Goal: Transaction & Acquisition: Purchase product/service

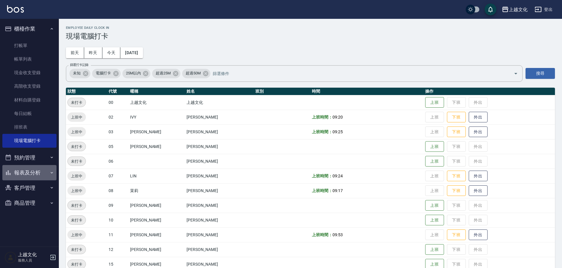
click at [31, 174] on button "報表及分析" at bounding box center [29, 172] width 54 height 15
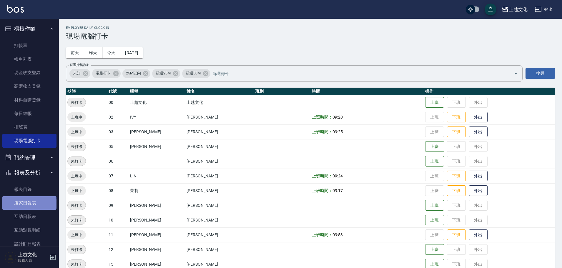
click at [29, 204] on link "店家日報表" at bounding box center [29, 203] width 54 height 14
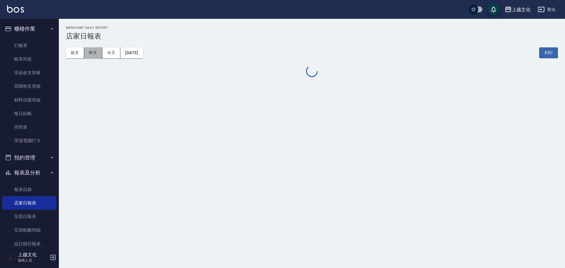
click at [90, 49] on button "昨天" at bounding box center [93, 52] width 18 height 11
click at [88, 55] on button "昨天" at bounding box center [93, 52] width 18 height 11
click at [88, 54] on button "昨天" at bounding box center [93, 52] width 18 height 11
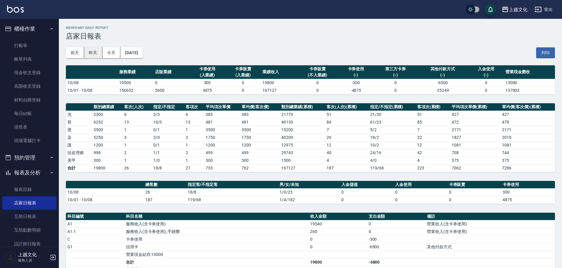
click at [88, 51] on button "昨天" at bounding box center [93, 52] width 18 height 11
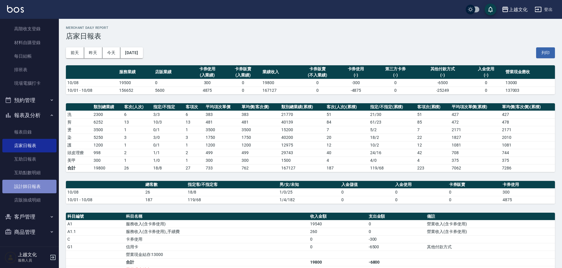
click at [33, 188] on link "設計師日報表" at bounding box center [29, 187] width 54 height 14
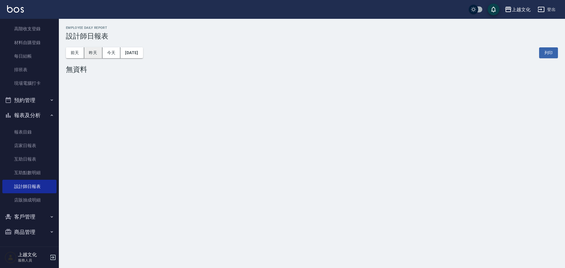
click at [93, 52] on button "昨天" at bounding box center [93, 52] width 18 height 11
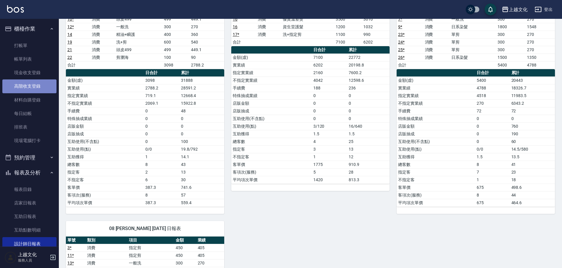
click at [29, 89] on link "高階收支登錄" at bounding box center [29, 86] width 54 height 14
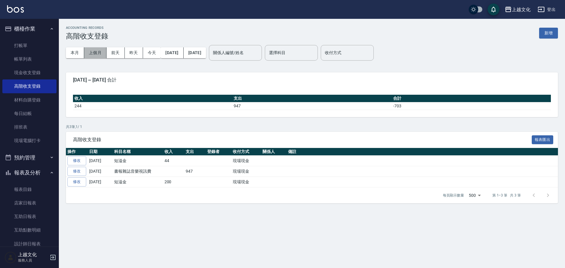
click at [97, 54] on button "上個月" at bounding box center [95, 52] width 22 height 11
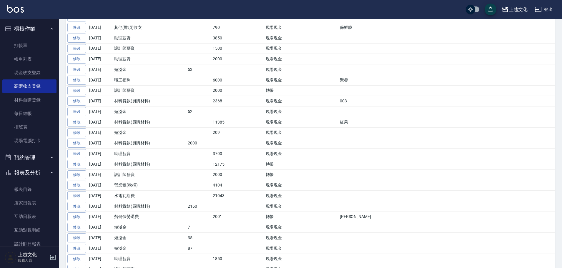
scroll to position [294, 0]
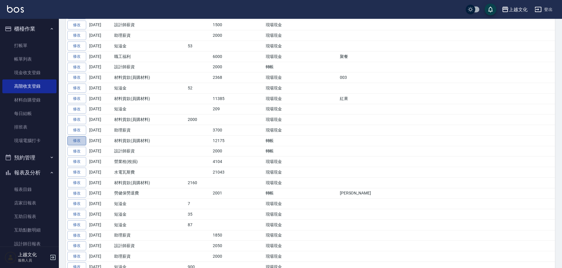
click at [74, 142] on link "修改" at bounding box center [76, 140] width 19 height 9
click at [74, 142] on div "ACCOUNTING RECORDS 高階收支登錄 新增 本月 上個月 [DATE] [DATE] [DATE] [DATE] [DATE] 關係人編號/姓名…" at bounding box center [281, 89] width 562 height 767
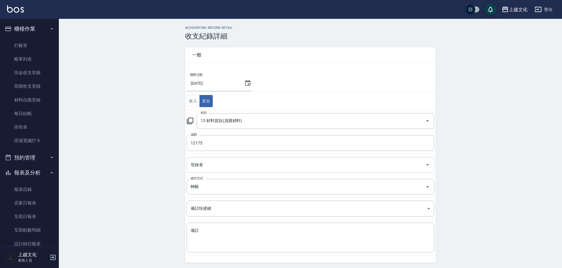
scroll to position [20, 0]
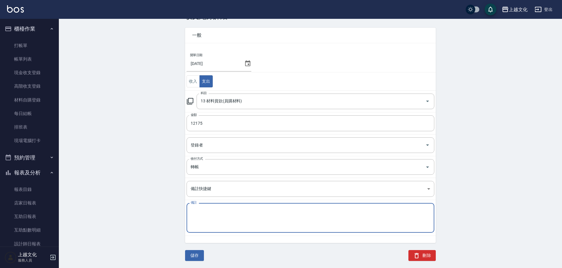
click at [250, 222] on textarea "備註" at bounding box center [310, 218] width 239 height 20
type textarea "[PERSON_NAME]"
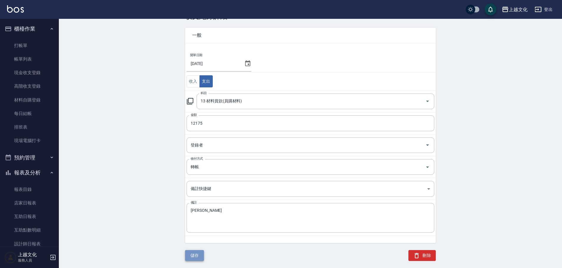
click at [196, 257] on button "儲存" at bounding box center [194, 255] width 19 height 11
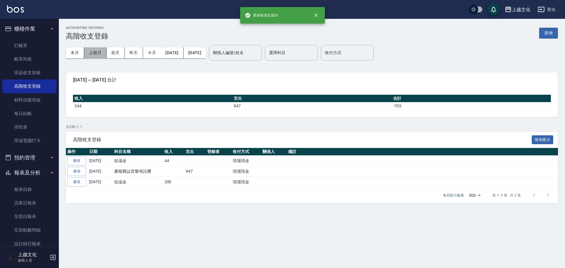
click at [91, 53] on button "上個月" at bounding box center [95, 52] width 22 height 11
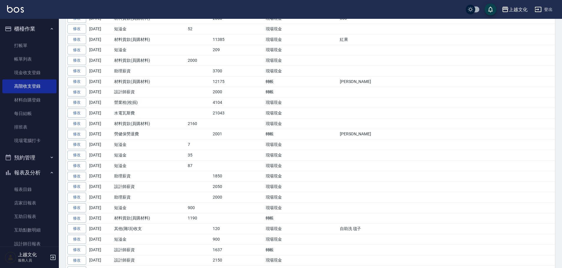
scroll to position [382, 0]
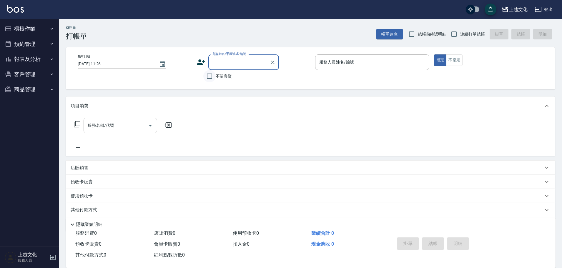
click at [210, 78] on input "不留客資" at bounding box center [209, 76] width 12 height 12
checkbox input "true"
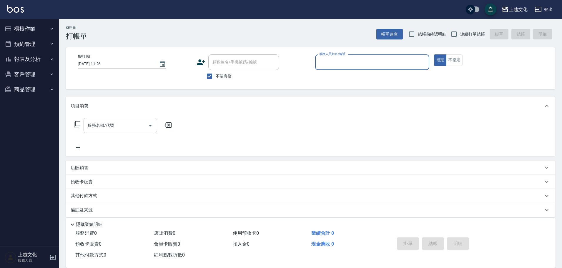
click at [340, 69] on div "服務人員姓名/編號" at bounding box center [372, 62] width 114 height 16
drag, startPoint x: 340, startPoint y: 69, endPoint x: 336, endPoint y: 77, distance: 9.6
click at [340, 69] on div "服務人員姓名/編號" at bounding box center [372, 62] width 114 height 16
click at [341, 59] on input "服務人員姓名/編號" at bounding box center [372, 62] width 109 height 10
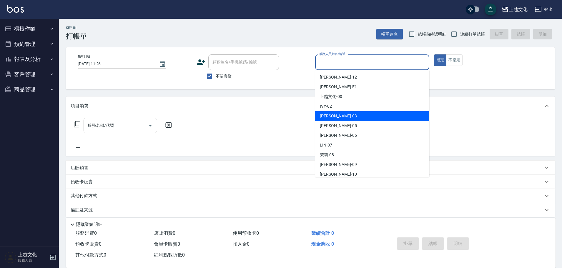
click at [341, 112] on div "kelly -03" at bounding box center [372, 116] width 114 height 10
click at [341, 112] on div "項目消費" at bounding box center [310, 105] width 489 height 19
type input "kelly-03"
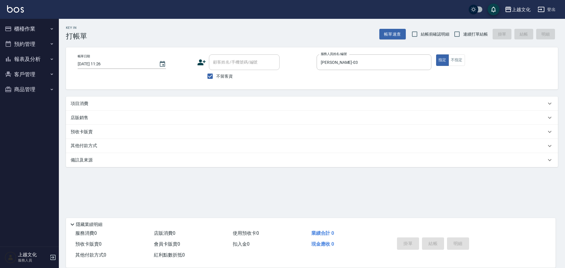
click at [82, 105] on p "項目消費" at bounding box center [80, 104] width 18 height 6
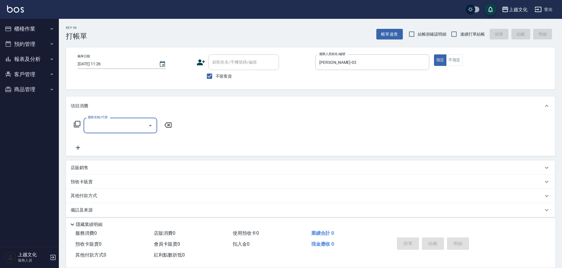
click at [115, 121] on input "服務名稱/代號" at bounding box center [115, 125] width 59 height 10
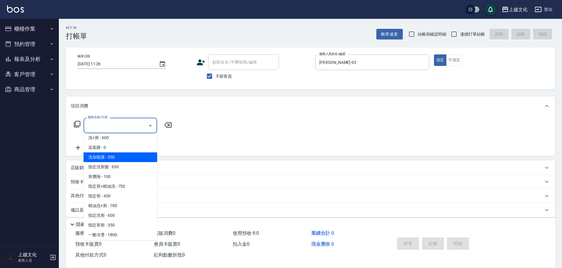
scroll to position [59, 0]
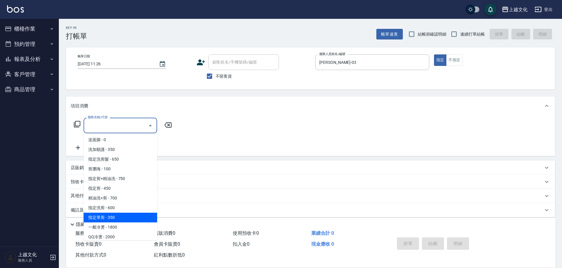
click at [141, 219] on span "指定單剪 - 350" at bounding box center [121, 218] width 74 height 10
type input "指定單剪(209)"
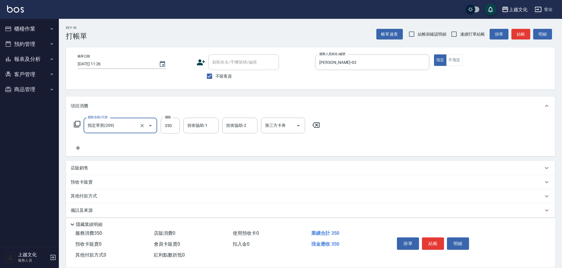
click at [435, 242] on button "結帳" at bounding box center [433, 243] width 22 height 12
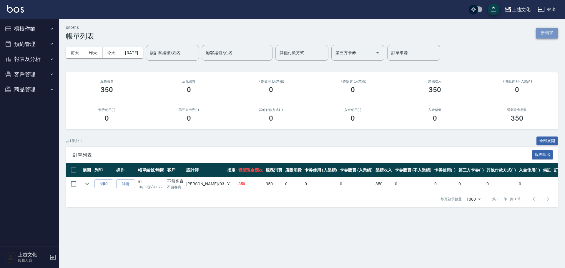
click at [539, 35] on button "新開單" at bounding box center [547, 33] width 22 height 11
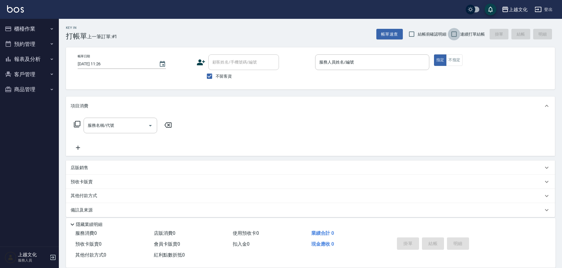
click at [453, 31] on input "連續打單結帳" at bounding box center [454, 34] width 12 height 12
checkbox input "true"
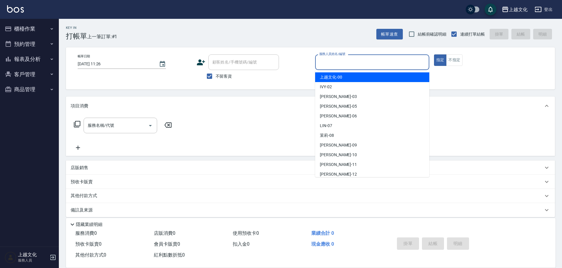
click at [370, 65] on input "服務人員姓名/編號" at bounding box center [372, 62] width 109 height 10
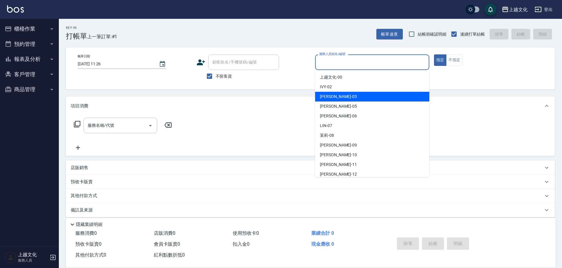
click at [336, 96] on div "kelly -03" at bounding box center [372, 97] width 114 height 10
type input "kelly-03"
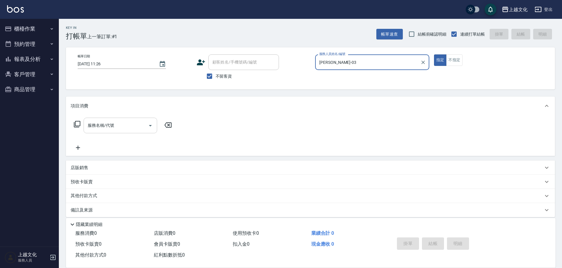
click at [102, 129] on input "服務名稱/代號" at bounding box center [115, 125] width 59 height 10
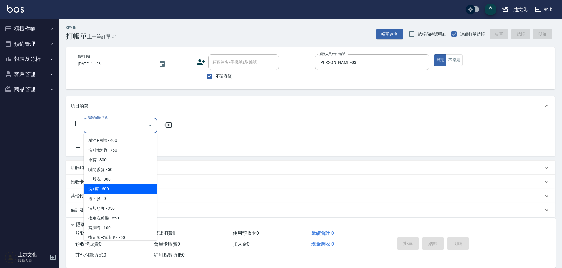
click at [117, 189] on span "洗+剪 - 600" at bounding box center [121, 189] width 74 height 10
type input "洗+剪(108)"
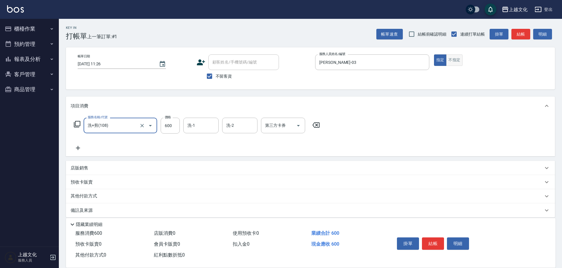
click at [449, 60] on button "不指定" at bounding box center [454, 59] width 16 height 11
drag, startPoint x: 432, startPoint y: 239, endPoint x: 427, endPoint y: 237, distance: 4.5
click at [431, 239] on button "結帳" at bounding box center [433, 243] width 22 height 12
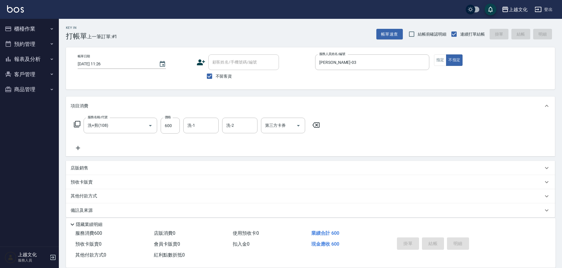
type input "2025/10/09 11:27"
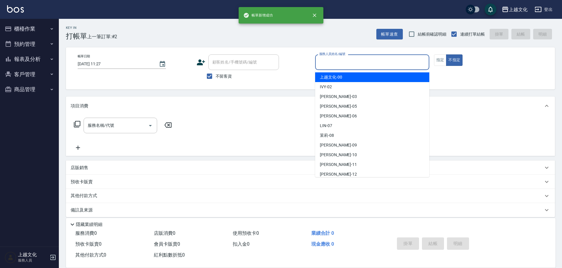
drag, startPoint x: 379, startPoint y: 64, endPoint x: 378, endPoint y: 68, distance: 3.9
click at [379, 62] on input "服務人員姓名/編號" at bounding box center [372, 62] width 109 height 10
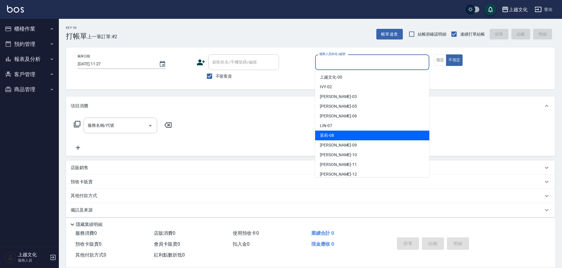
click at [366, 134] on div "茉莉 -08" at bounding box center [372, 136] width 114 height 10
type input "茉莉-08"
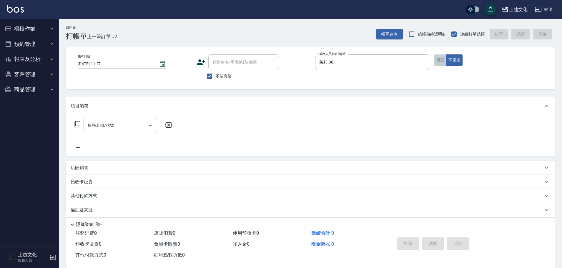
click at [439, 55] on button "指定" at bounding box center [440, 59] width 13 height 11
click at [109, 125] on input "服務名稱/代號" at bounding box center [115, 125] width 59 height 10
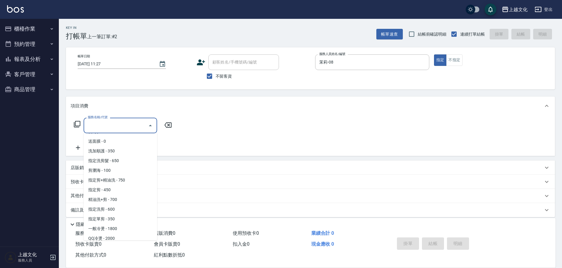
scroll to position [59, 0]
click at [126, 188] on span "指定剪 - 450" at bounding box center [121, 189] width 74 height 10
click at [126, 188] on div "預收卡販賣" at bounding box center [310, 182] width 489 height 14
type input "指定剪(205)"
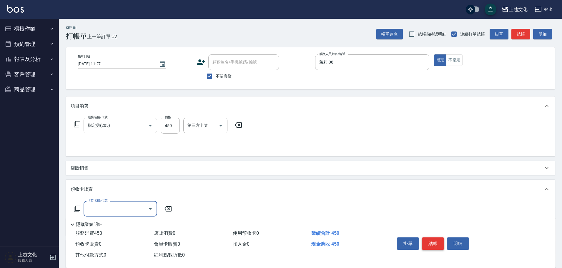
scroll to position [0, 0]
click at [429, 242] on button "結帳" at bounding box center [433, 243] width 22 height 12
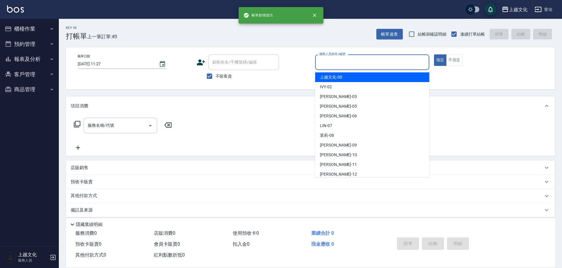
click at [351, 62] on input "服務人員姓名/編號" at bounding box center [372, 62] width 109 height 10
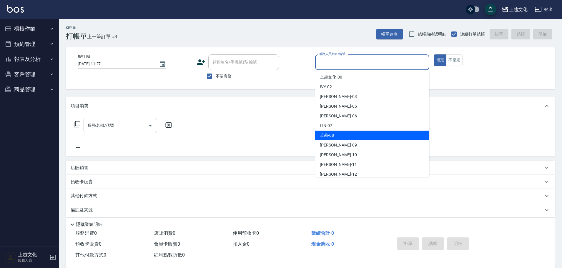
click at [339, 133] on div "茉莉 -08" at bounding box center [372, 136] width 114 height 10
type input "茉莉-08"
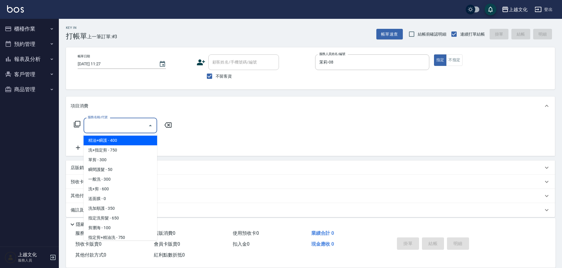
click at [103, 127] on input "服務名稱/代號" at bounding box center [115, 125] width 59 height 10
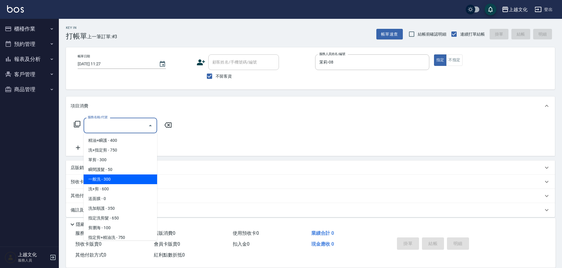
scroll to position [29, 0]
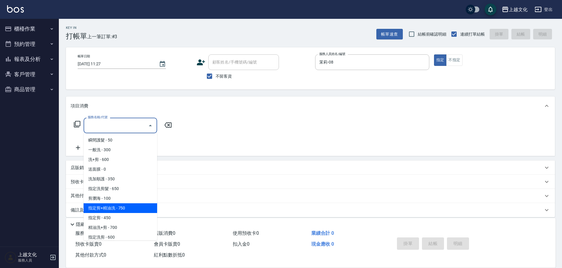
drag, startPoint x: 111, startPoint y: 208, endPoint x: 99, endPoint y: 203, distance: 12.9
click at [111, 208] on span "指定剪+精油洗 - 750" at bounding box center [121, 208] width 74 height 10
type input "指定剪+精油洗(204)"
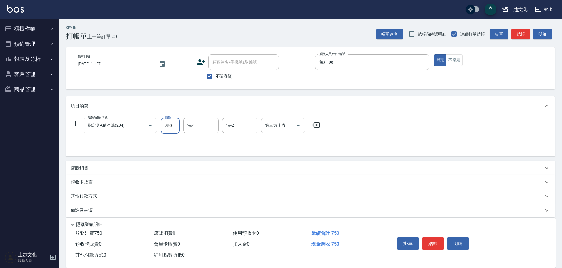
click at [175, 129] on input "750" at bounding box center [170, 126] width 19 height 16
click at [195, 119] on div "洗-1" at bounding box center [200, 126] width 35 height 16
type input "850"
click at [196, 121] on input "洗-1" at bounding box center [201, 125] width 30 height 10
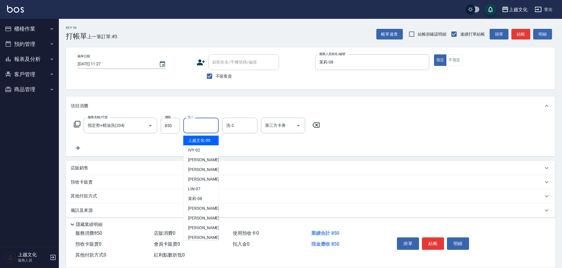
click at [196, 121] on input "洗-1" at bounding box center [201, 125] width 30 height 10
drag, startPoint x: 201, startPoint y: 228, endPoint x: 205, endPoint y: 225, distance: 5.6
click at [201, 228] on span "Martin -11" at bounding box center [206, 228] width 37 height 6
type input "Martin-11"
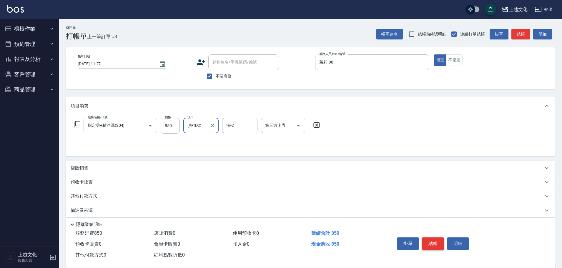
click at [434, 241] on button "結帳" at bounding box center [433, 243] width 22 height 12
